Goal: Information Seeking & Learning: Learn about a topic

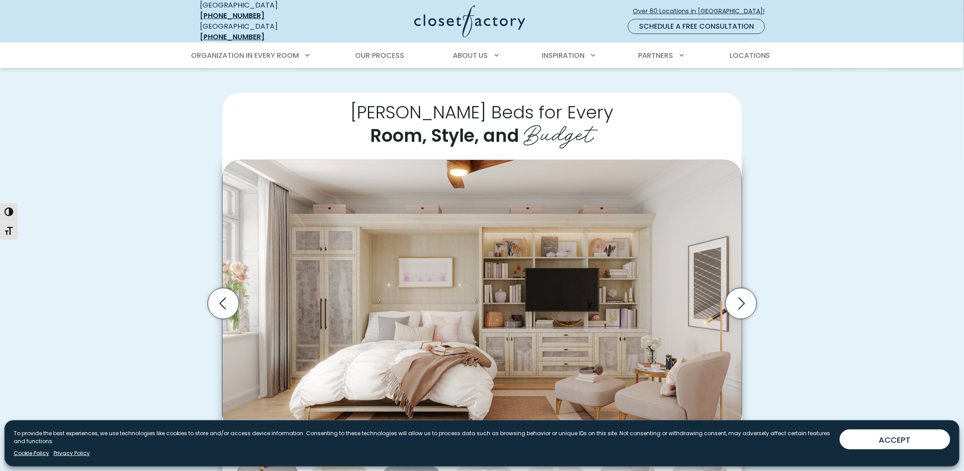
scroll to position [265, 0]
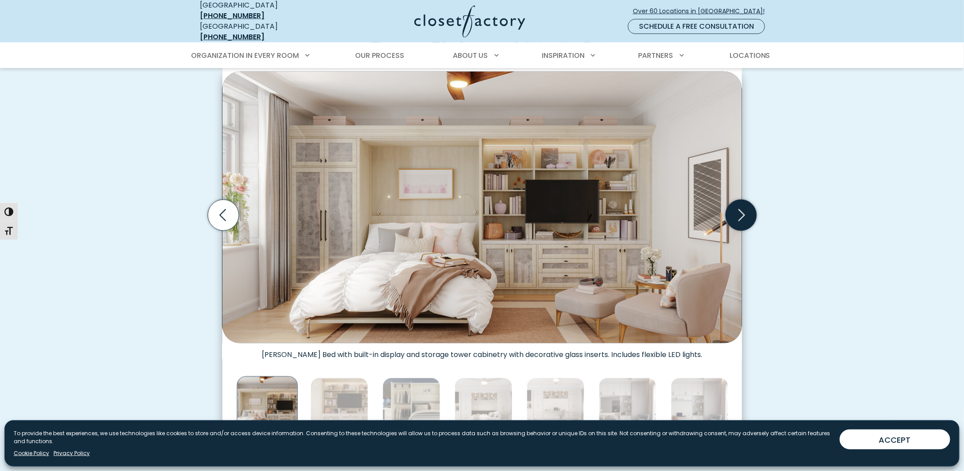
click at [750, 203] on icon "Next slide" at bounding box center [740, 215] width 31 height 31
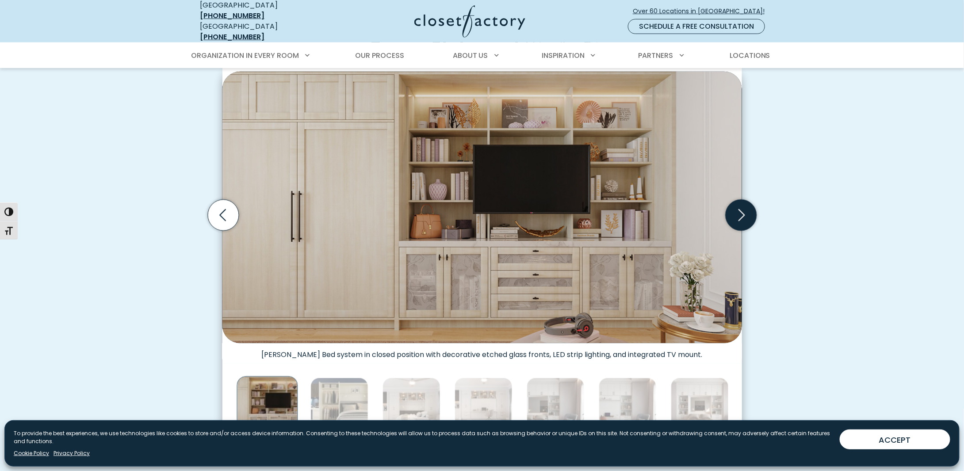
click at [750, 203] on icon "Next slide" at bounding box center [740, 215] width 31 height 31
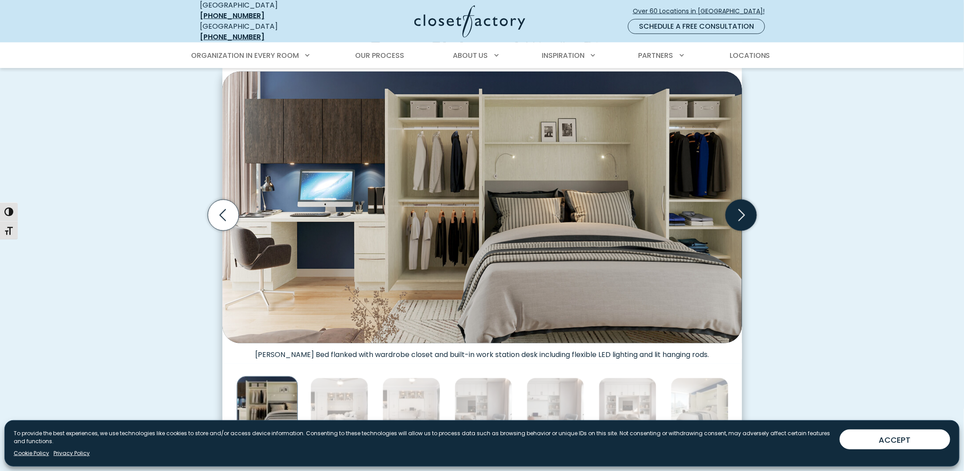
click at [750, 203] on icon "Next slide" at bounding box center [740, 215] width 31 height 31
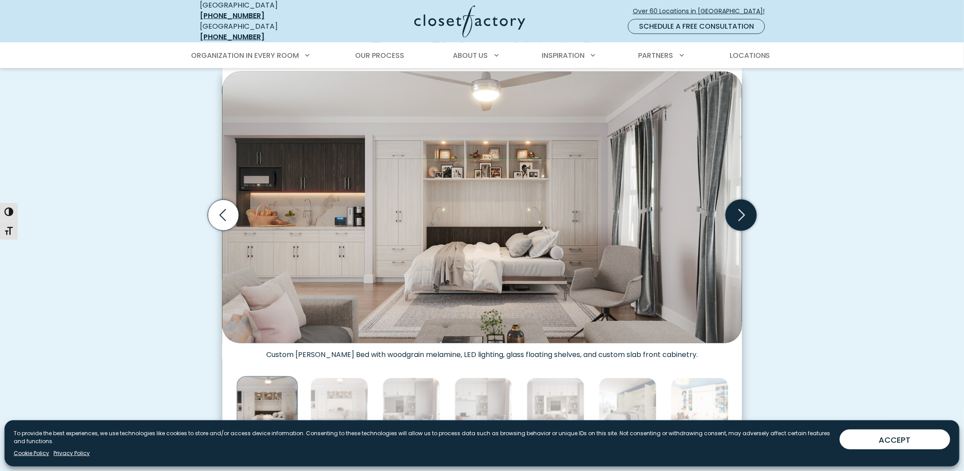
click at [750, 203] on icon "Next slide" at bounding box center [740, 215] width 31 height 31
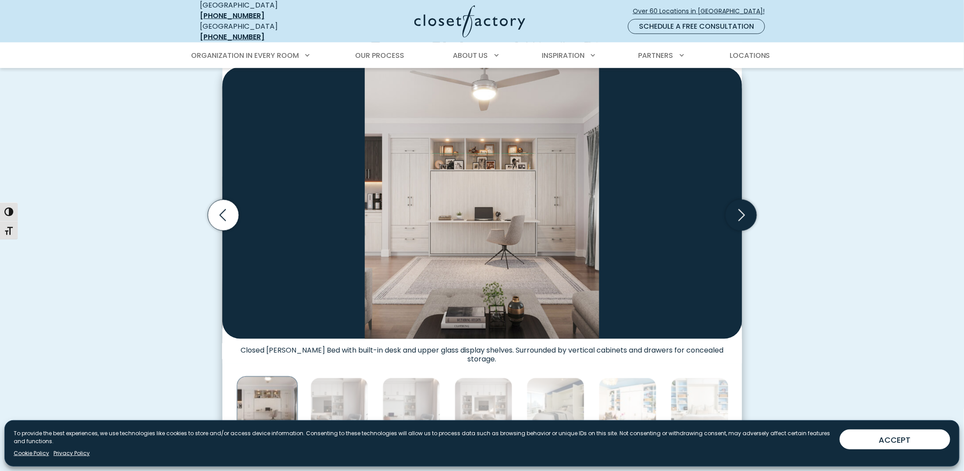
click at [750, 203] on icon "Next slide" at bounding box center [740, 215] width 31 height 31
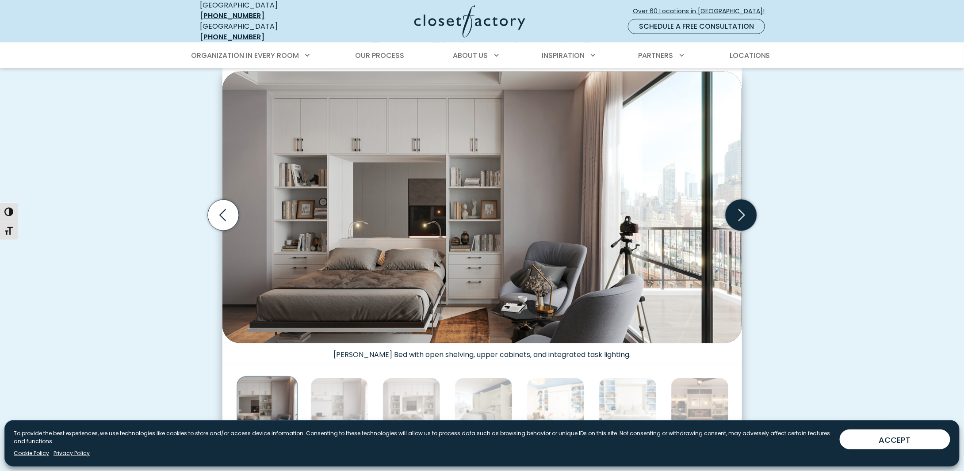
click at [750, 203] on icon "Next slide" at bounding box center [740, 215] width 31 height 31
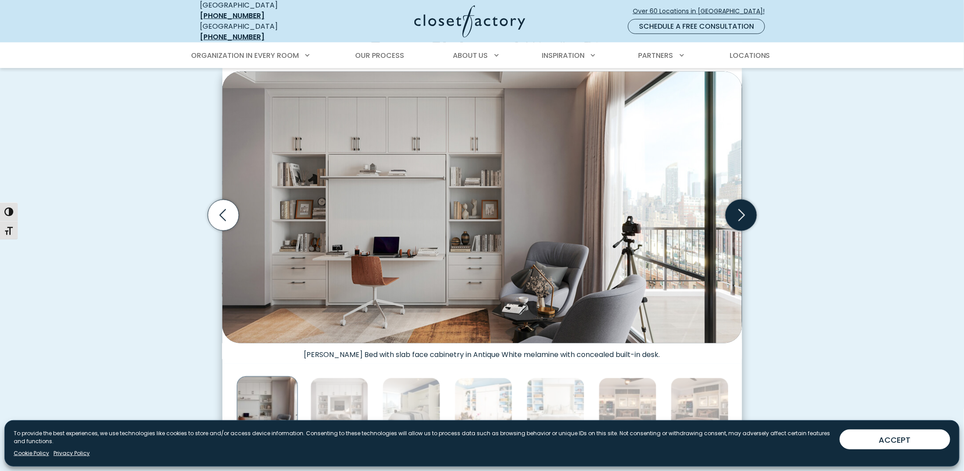
click at [750, 203] on icon "Next slide" at bounding box center [740, 215] width 31 height 31
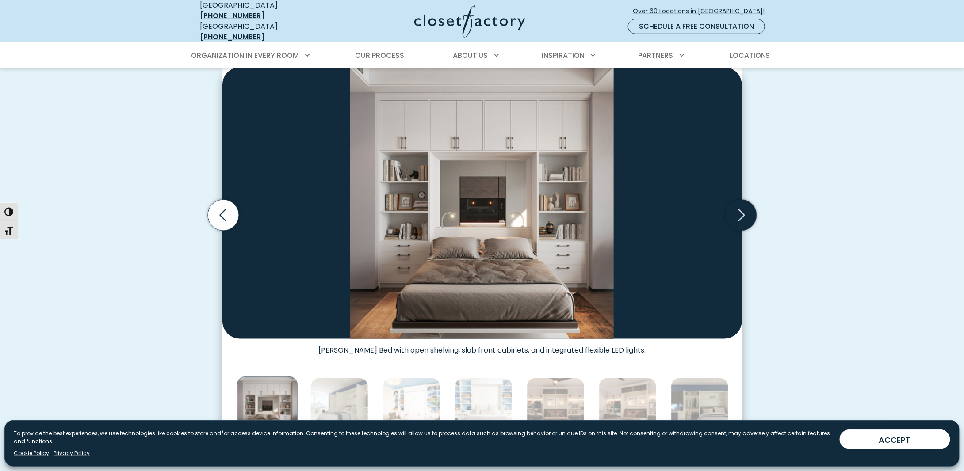
click at [750, 203] on icon "Next slide" at bounding box center [740, 215] width 31 height 31
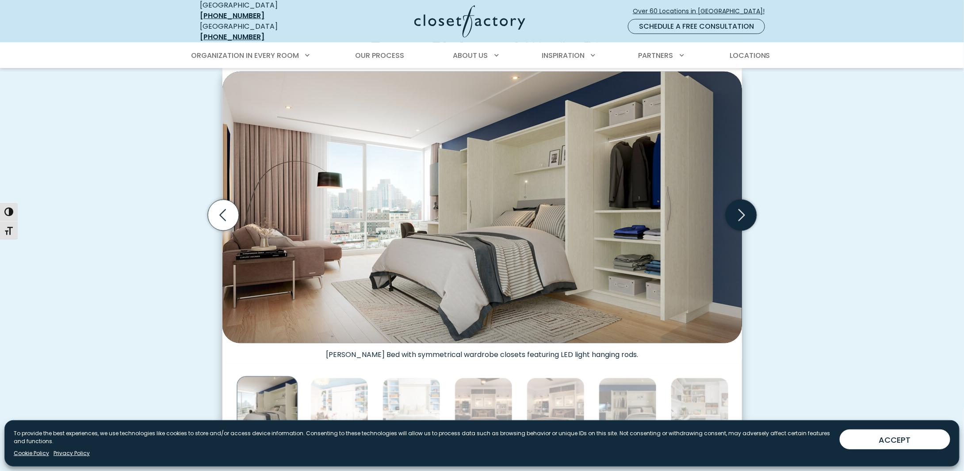
click at [750, 203] on icon "Next slide" at bounding box center [740, 215] width 31 height 31
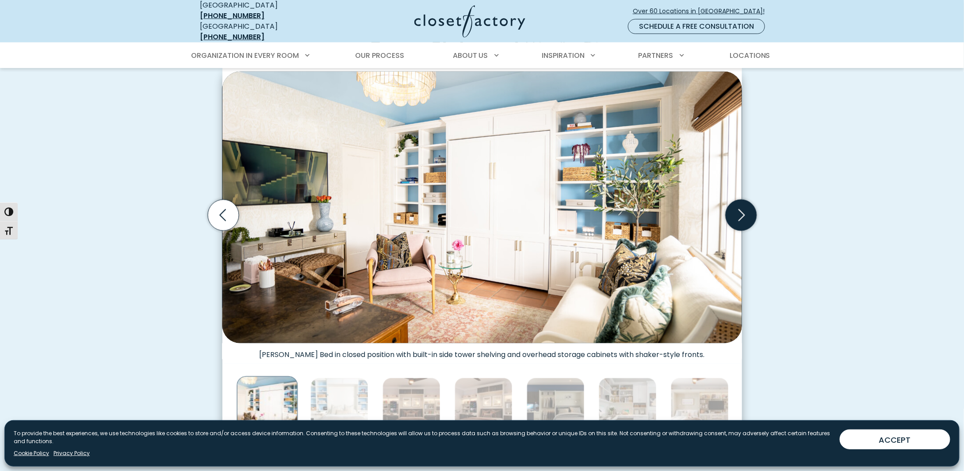
click at [750, 203] on icon "Next slide" at bounding box center [740, 215] width 31 height 31
